Goal: Use online tool/utility

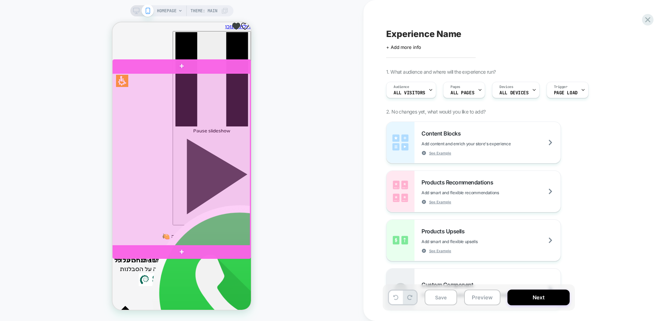
click at [179, 176] on div at bounding box center [181, 159] width 138 height 173
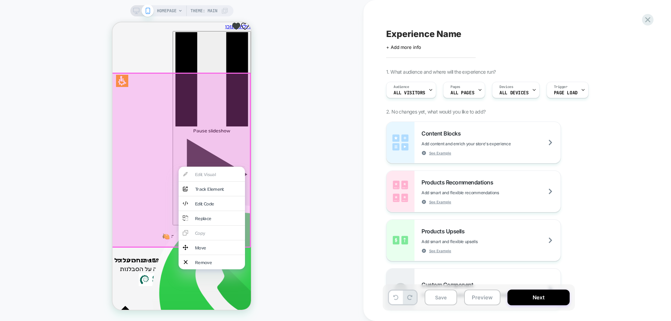
click at [299, 180] on div "HOMEPAGE Theme: MAIN" at bounding box center [181, 160] width 363 height 307
click at [136, 164] on div at bounding box center [180, 160] width 140 height 175
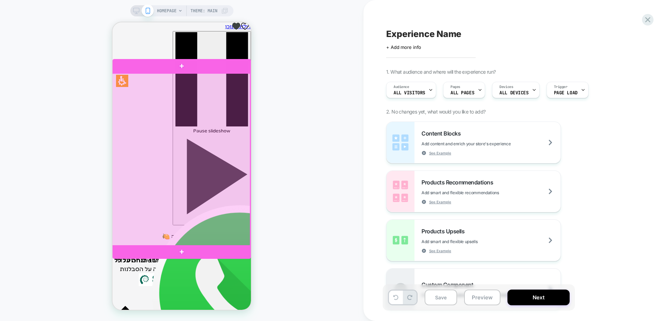
click at [140, 159] on div at bounding box center [181, 159] width 138 height 173
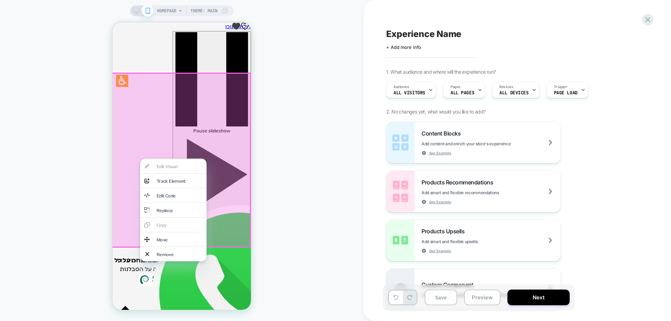
click at [330, 196] on div "HOMEPAGE Theme: MAIN" at bounding box center [181, 160] width 363 height 307
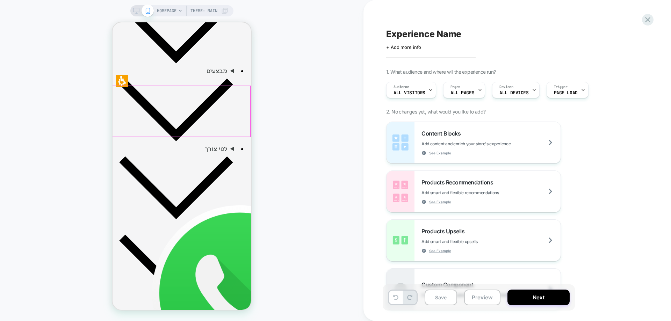
scroll to position [384, 0]
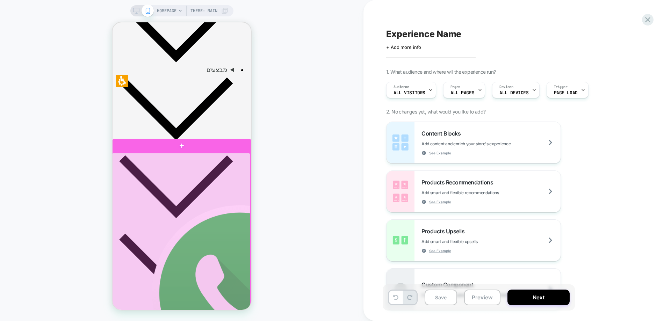
click at [235, 172] on div at bounding box center [181, 234] width 138 height 162
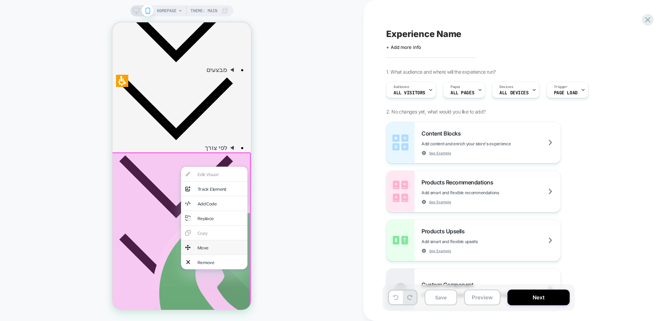
click at [202, 248] on div "Move" at bounding box center [214, 247] width 66 height 14
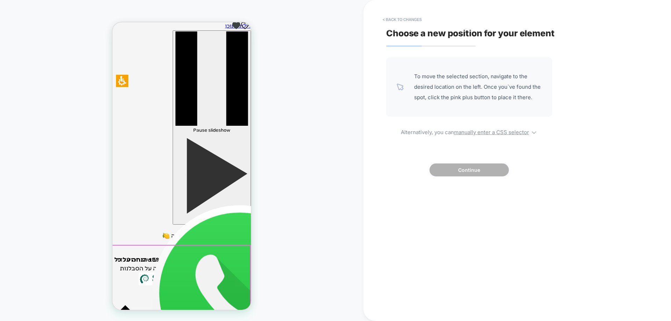
scroll to position [0, 0]
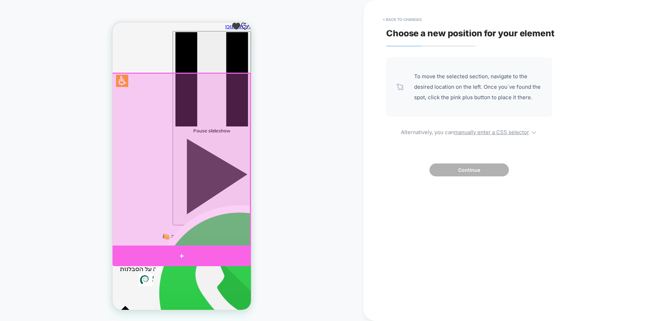
click at [181, 253] on div at bounding box center [182, 256] width 138 height 21
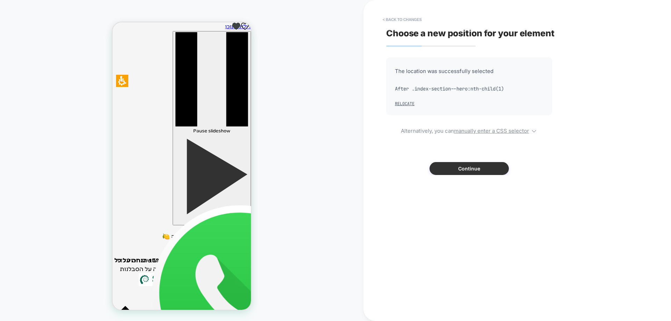
click at [454, 164] on button "Continue" at bounding box center [468, 168] width 79 height 13
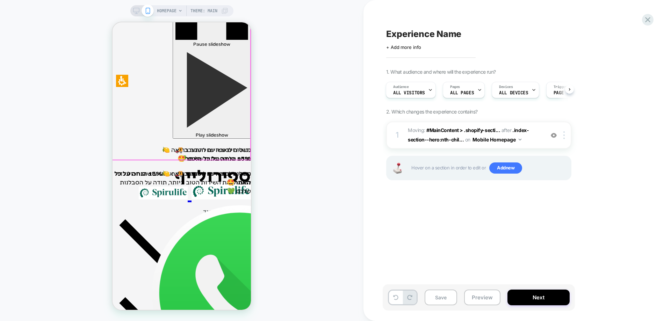
scroll to position [140, 0]
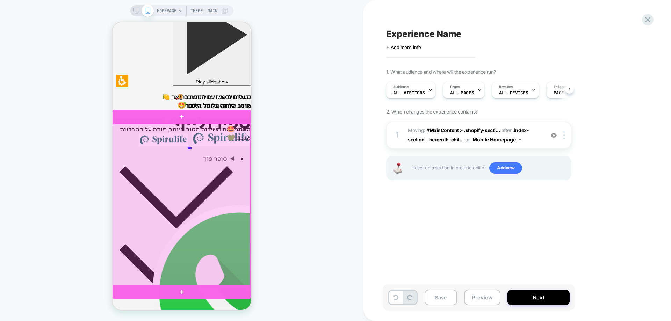
click at [225, 139] on div at bounding box center [181, 205] width 138 height 162
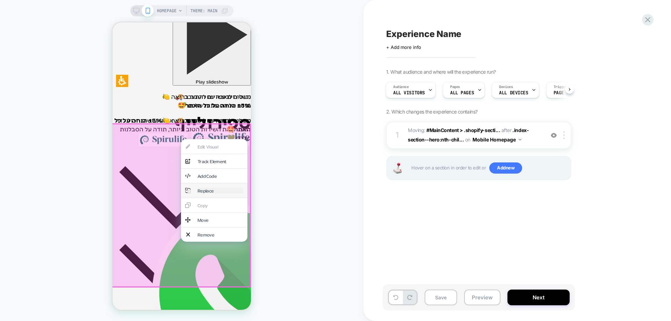
click at [210, 188] on div "Replace" at bounding box center [220, 191] width 46 height 6
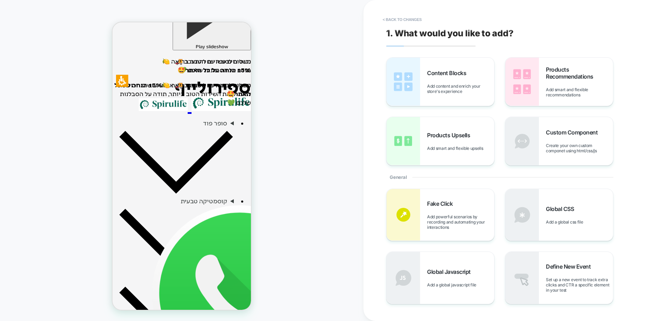
scroll to position [205, 0]
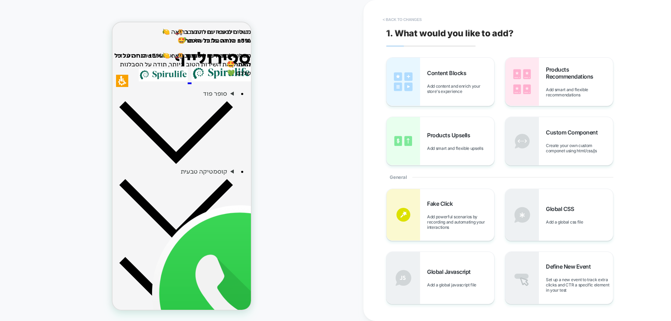
click at [410, 20] on button "< Back to changes" at bounding box center [402, 19] width 46 height 11
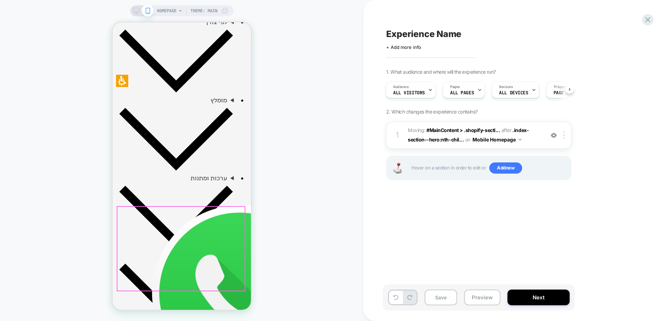
scroll to position [489, 0]
